Goal: Information Seeking & Learning: Find specific page/section

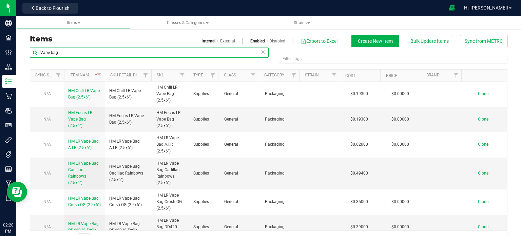
click at [72, 54] on input "Vape bag" at bounding box center [149, 53] width 239 height 10
type input "butane"
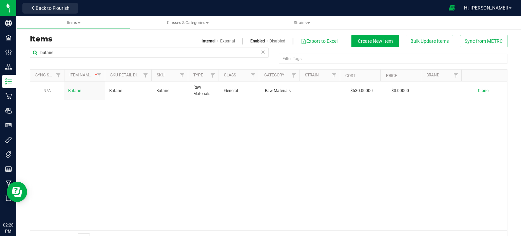
click at [249, 123] on div "N/A Butane Butane [GEOGRAPHIC_DATA] Raw Materials General Raw Materials $530.00…" at bounding box center [268, 155] width 477 height 149
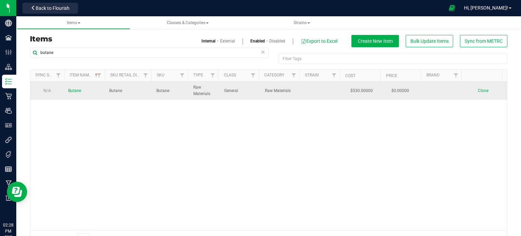
click at [302, 94] on td at bounding box center [322, 90] width 41 height 18
click at [77, 91] on span "Butane" at bounding box center [74, 90] width 13 height 5
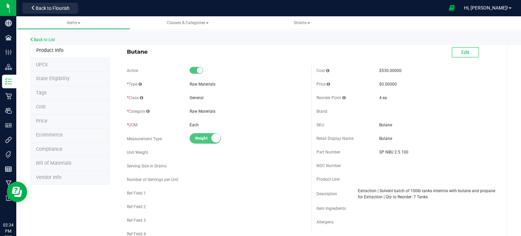
click at [48, 43] on div "Back to List" at bounding box center [290, 38] width 521 height 15
click at [43, 38] on link "Back to List" at bounding box center [42, 39] width 25 height 5
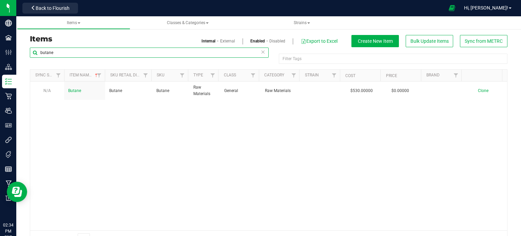
click at [90, 49] on input "butane" at bounding box center [149, 53] width 239 height 10
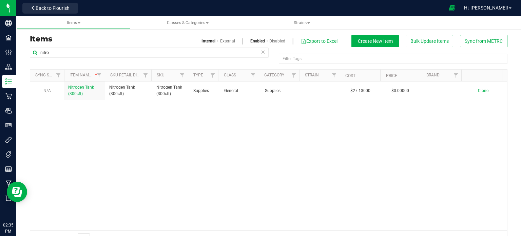
click at [206, 164] on div "N/A Nitrogen Tank (300cft) Nitrogen Tank (300cft) Nitrogen Tank (300cft) Suppli…" at bounding box center [268, 155] width 477 height 149
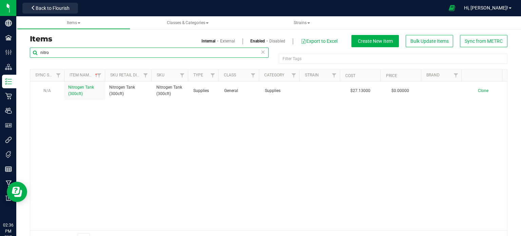
click at [72, 50] on input "nitro" at bounding box center [149, 53] width 239 height 10
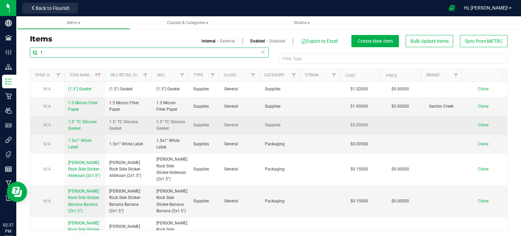
type input "1"
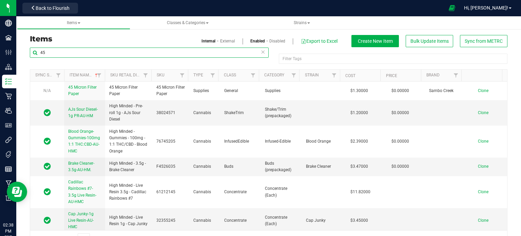
type input "4"
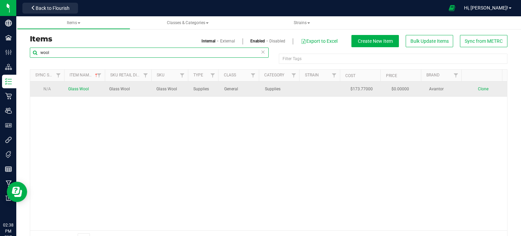
type input "wool"
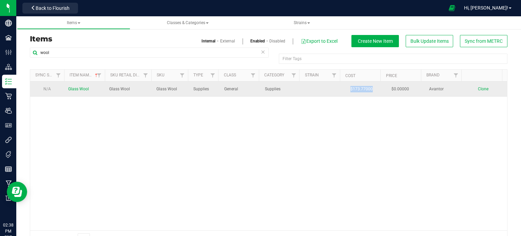
drag, startPoint x: 340, startPoint y: 89, endPoint x: 374, endPoint y: 93, distance: 33.8
click at [374, 93] on td "$173.77000" at bounding box center [363, 88] width 41 height 15
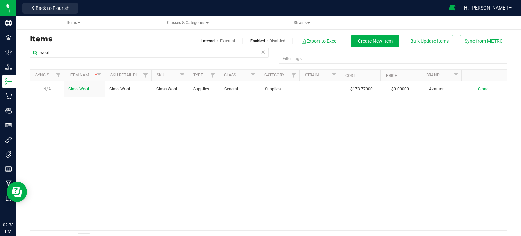
click at [281, 126] on div "N/A Glass Wool Glass Wool Glass Wool Supplies General Supplies $173.77000 $0.00…" at bounding box center [268, 155] width 477 height 149
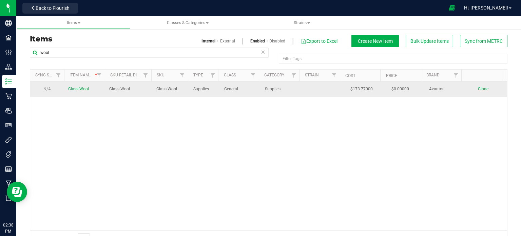
click at [77, 86] on link "Glass Wool" at bounding box center [78, 89] width 21 height 6
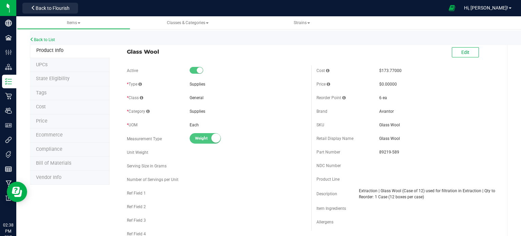
click at [464, 199] on span "Extraction | Glass Wool (Case of 12) used for filtration in Extraction | Qty to…" at bounding box center [427, 194] width 137 height 12
click at [421, 197] on span "Extraction | Glass Wool (Case of 12) used for filtration in Extraction | Qty to…" at bounding box center [427, 194] width 137 height 12
drag, startPoint x: 374, startPoint y: 71, endPoint x: 402, endPoint y: 74, distance: 28.0
click at [402, 74] on div "Cost $173.77000" at bounding box center [407, 70] width 180 height 10
click at [352, 112] on div "Brand" at bounding box center [348, 111] width 63 height 6
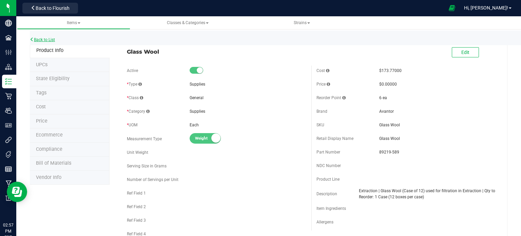
click at [50, 39] on link "Back to List" at bounding box center [42, 39] width 25 height 5
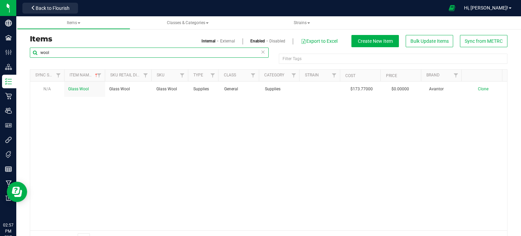
click at [99, 52] on input "wool" at bounding box center [149, 53] width 239 height 10
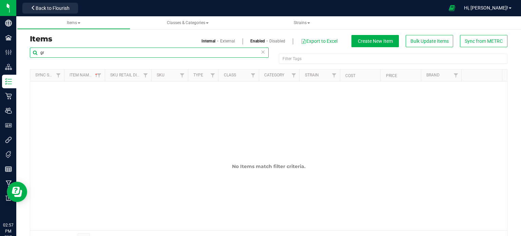
type input "g"
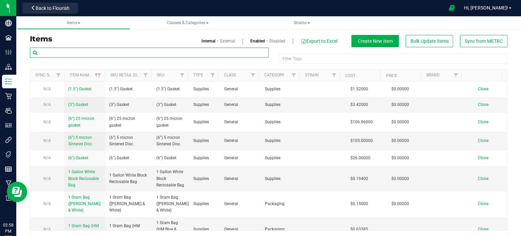
click at [72, 52] on input "text" at bounding box center [149, 53] width 239 height 10
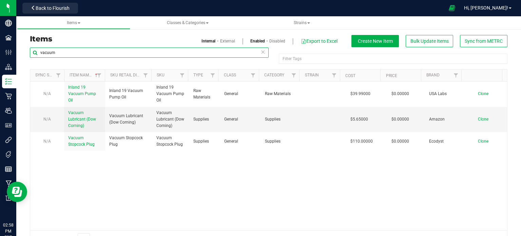
click at [80, 51] on input "vacuum" at bounding box center [149, 53] width 239 height 10
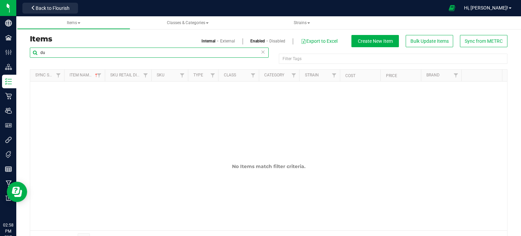
type input "d"
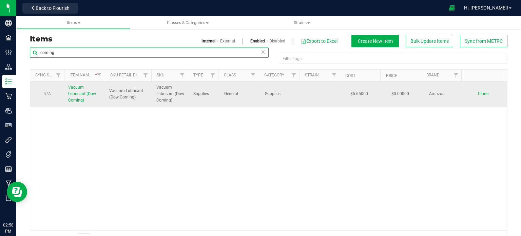
type input "corning"
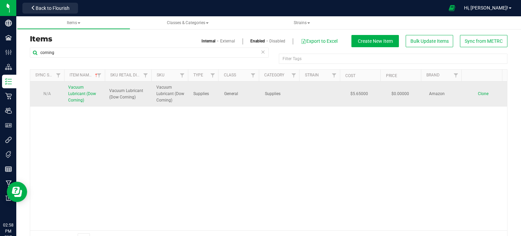
click at [82, 93] on span "Vacuum Lubricant (Dow Corning)" at bounding box center [82, 94] width 28 height 18
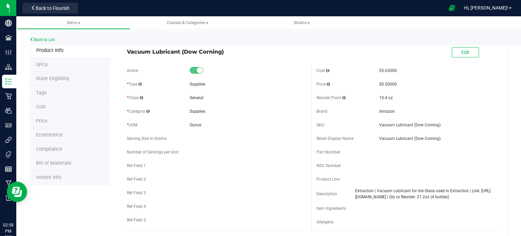
click at [304, 59] on div "Vacuum Lubricant (Dow Corning) Edit" at bounding box center [311, 52] width 379 height 17
click at [299, 105] on div "Active * Type Supplies * Class General * Category" at bounding box center [217, 146] width 190 height 163
click at [293, 116] on div "* Category Supplies" at bounding box center [217, 111] width 180 height 10
click at [410, 178] on div "Product Line" at bounding box center [407, 179] width 180 height 10
drag, startPoint x: 375, startPoint y: 97, endPoint x: 403, endPoint y: 97, distance: 28.5
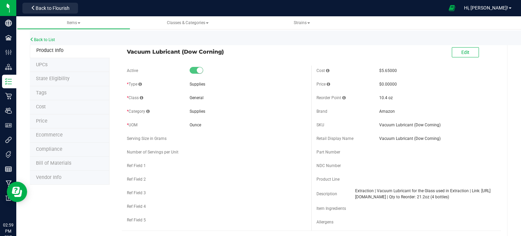
click at [403, 97] on div "Reorder Point 10.4 oz" at bounding box center [407, 98] width 180 height 10
click at [403, 97] on div "10.4 oz" at bounding box center [437, 98] width 117 height 6
click at [419, 200] on span "Extraction | Vacuum Lubricant for the Glass used in Extraction | Link: [URL][DO…" at bounding box center [425, 194] width 141 height 12
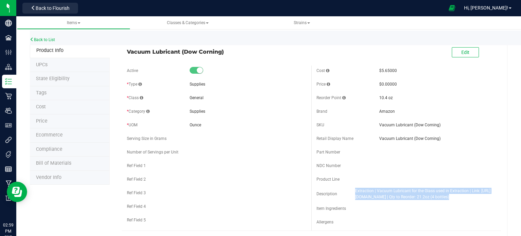
click at [419, 200] on span "Extraction | Vacuum Lubricant for the Glass used in Extraction | Link: [URL][DO…" at bounding box center [425, 194] width 141 height 12
click at [430, 200] on span "Extraction | Vacuum Lubricant for the Glass used in Extraction | Link: [URL][DO…" at bounding box center [425, 194] width 141 height 12
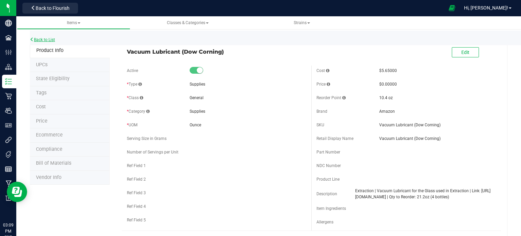
click at [45, 38] on link "Back to List" at bounding box center [42, 39] width 25 height 5
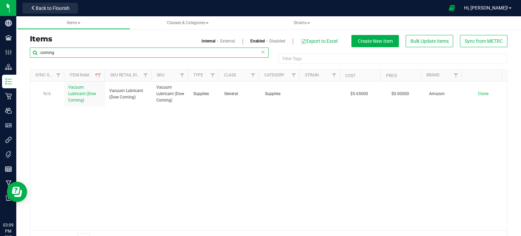
click at [98, 51] on input "corning" at bounding box center [149, 53] width 239 height 10
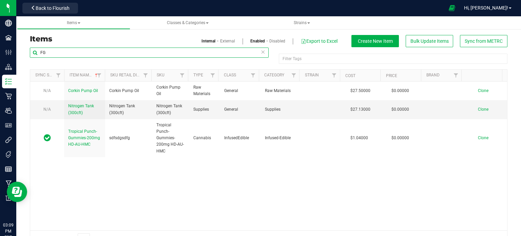
type input "F"
type input "c"
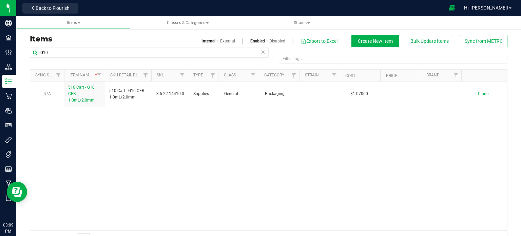
click at [114, 126] on div "N/A 510 Cart - G10 CFB 1.0mL/2.0mm 510 Cart - G10 CFB 1.0mL/2.0mm 3.6.22.14410.…" at bounding box center [268, 155] width 477 height 149
click at [123, 129] on div "N/A 510 Cart - G10 CFB 1.0mL/2.0mm 510 Cart - G10 CFB 1.0mL/2.0mm 3.6.22.14410.…" at bounding box center [268, 155] width 477 height 149
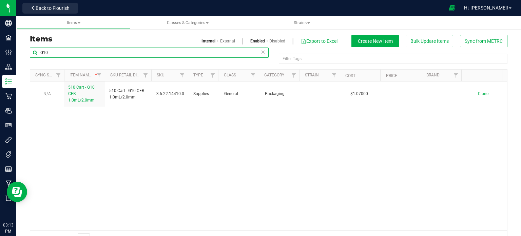
click at [82, 55] on input "G10" at bounding box center [149, 53] width 239 height 10
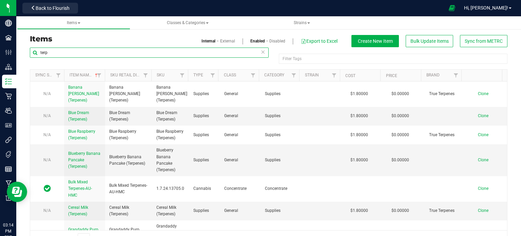
click at [68, 49] on input "terp" at bounding box center [149, 53] width 239 height 10
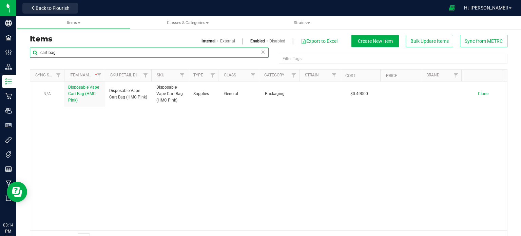
click at [76, 51] on input "cart bag" at bounding box center [149, 53] width 239 height 10
type input "c"
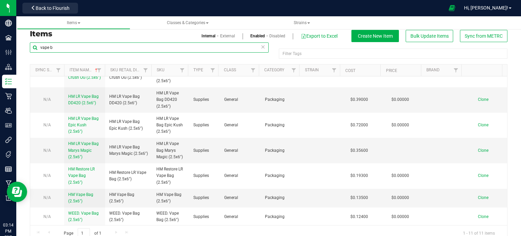
scroll to position [5, 0]
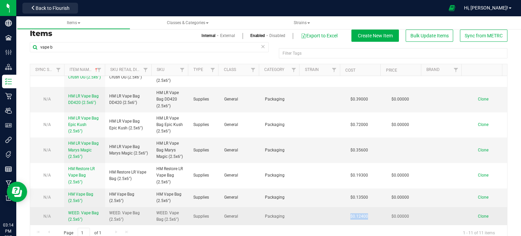
drag, startPoint x: 361, startPoint y: 215, endPoint x: 337, endPoint y: 215, distance: 24.8
click at [343, 215] on td "$0.12400" at bounding box center [363, 216] width 41 height 18
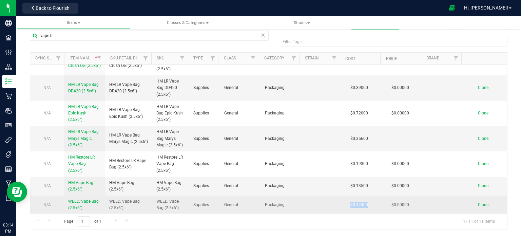
scroll to position [17, 0]
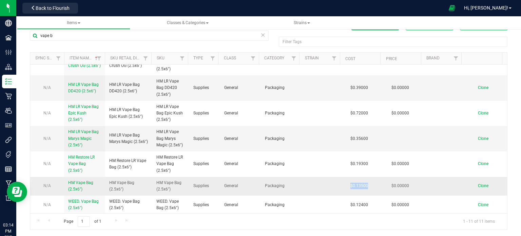
drag, startPoint x: 365, startPoint y: 185, endPoint x: 339, endPoint y: 186, distance: 26.5
click at [343, 186] on td "$0.13500" at bounding box center [363, 186] width 41 height 19
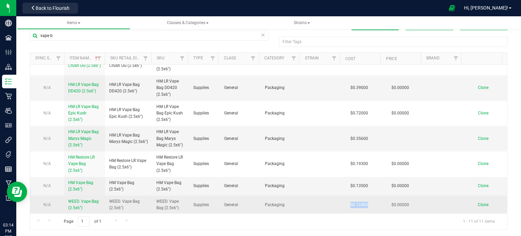
drag, startPoint x: 362, startPoint y: 200, endPoint x: 326, endPoint y: 205, distance: 37.0
click at [326, 205] on tr "N/A WEED. Vape Bag (2.5x6") WEED. Vape Bag (2.5x6") WEED. Vape Bag (2.5x6") Sup…" at bounding box center [268, 204] width 477 height 18
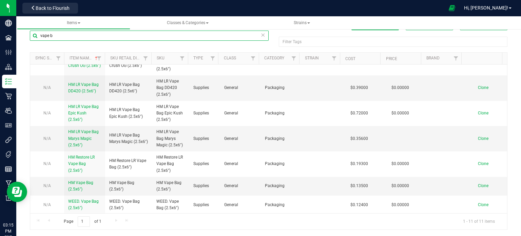
click at [87, 33] on input "vape b" at bounding box center [149, 36] width 239 height 10
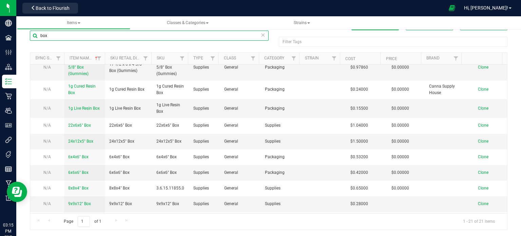
scroll to position [119, 0]
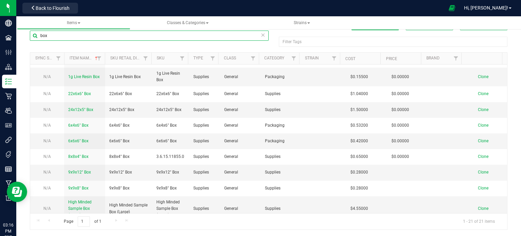
click at [184, 34] on input "box" at bounding box center [149, 36] width 239 height 10
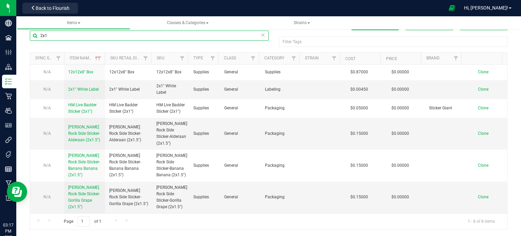
type input "2x1"
